Goal: Navigation & Orientation: Find specific page/section

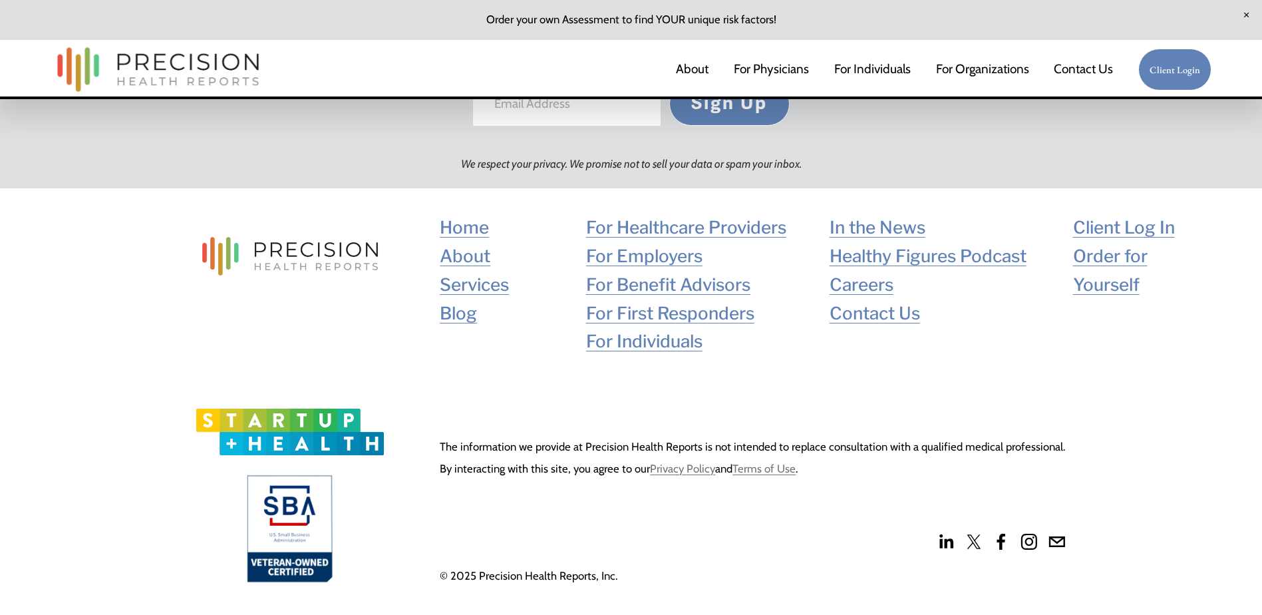
scroll to position [3303, 0]
click at [649, 315] on link "For First Responders" at bounding box center [670, 313] width 168 height 29
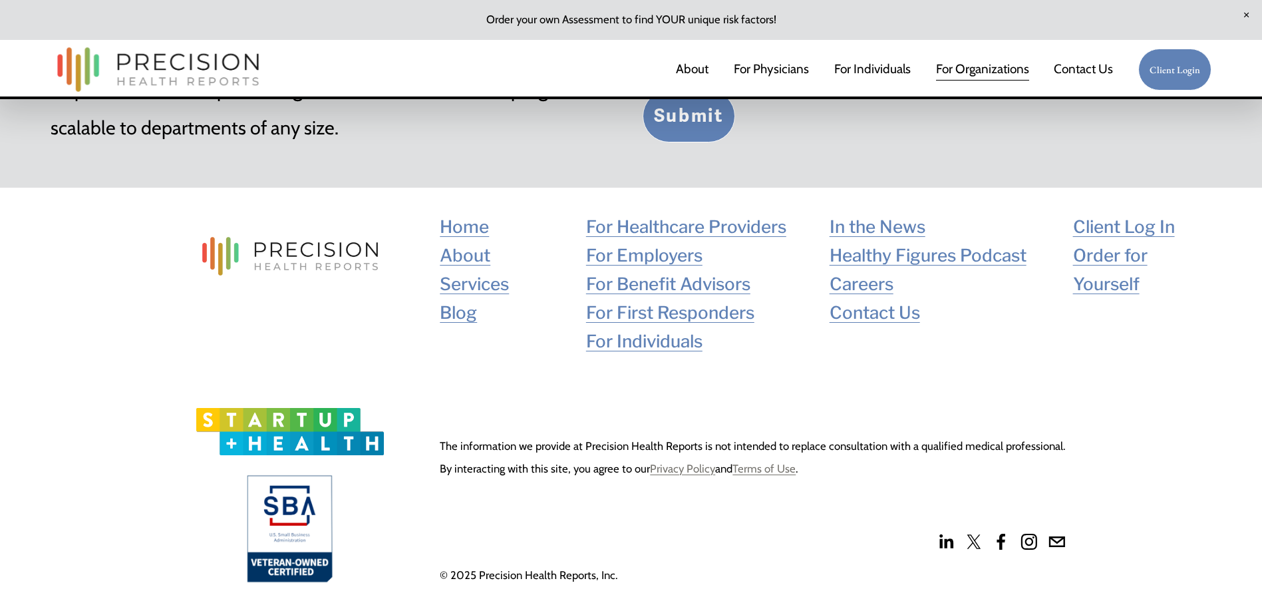
scroll to position [4011, 0]
click at [473, 253] on link "About" at bounding box center [465, 255] width 51 height 29
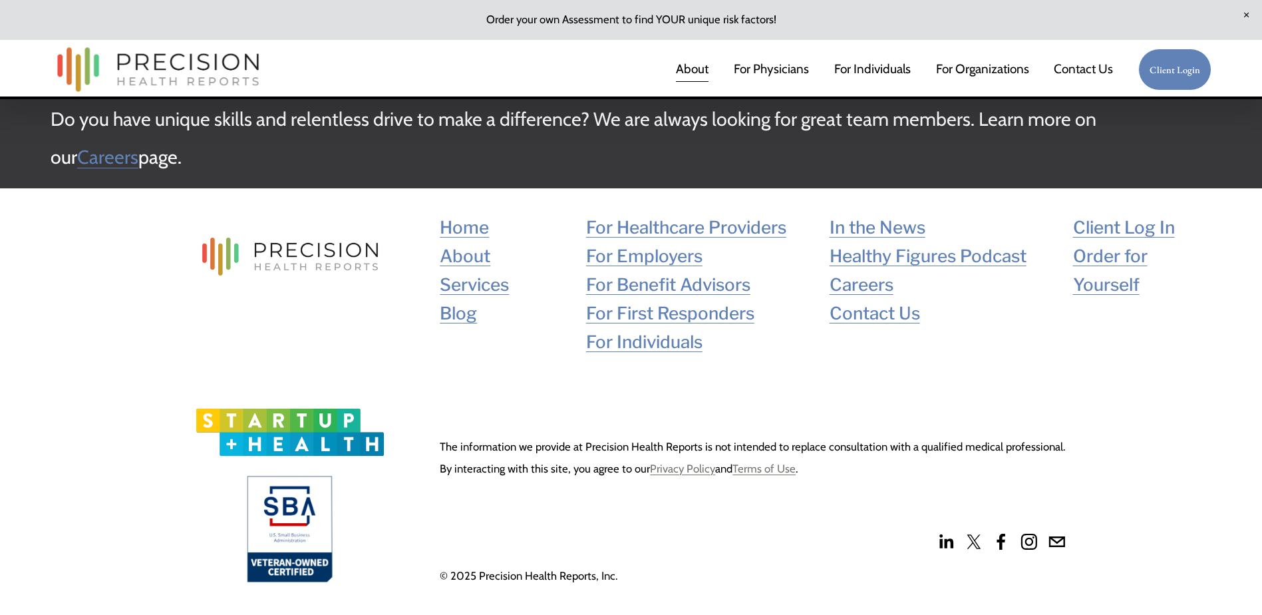
scroll to position [3282, 0]
